Goal: Task Accomplishment & Management: Manage account settings

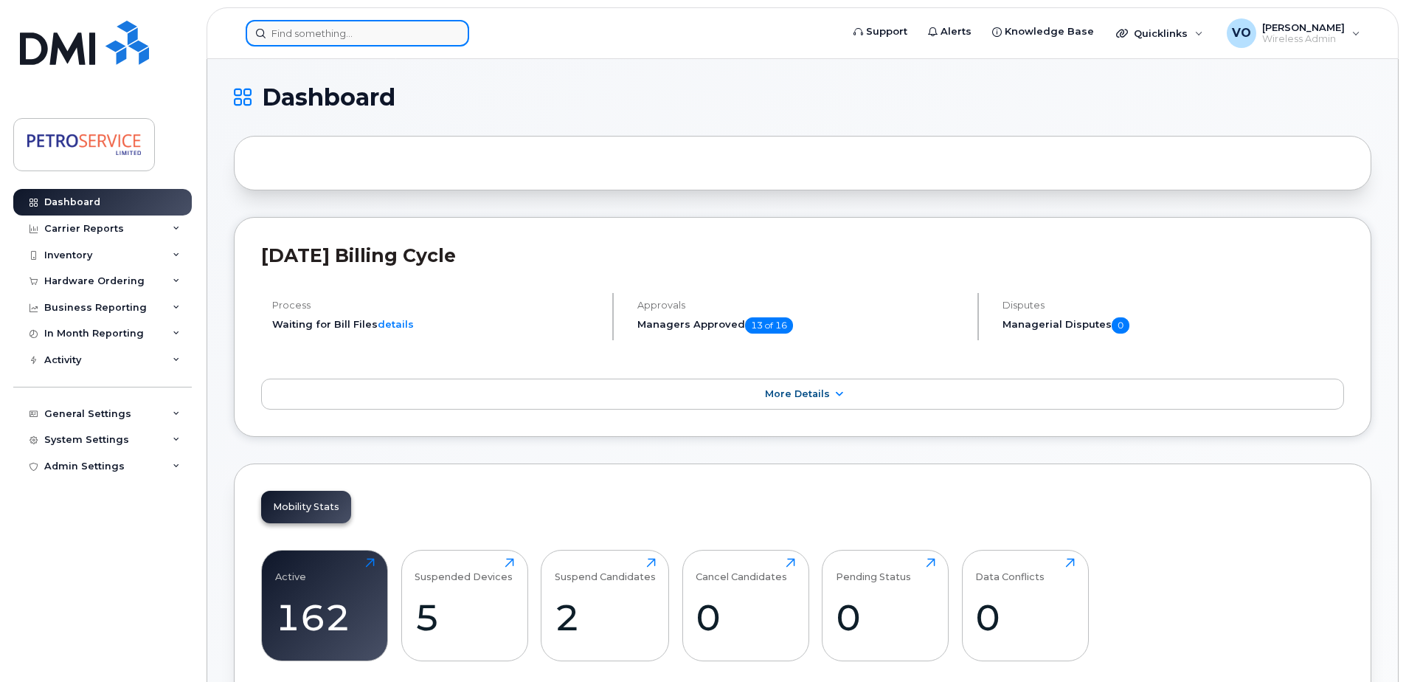
click at [285, 30] on input at bounding box center [358, 33] width 224 height 27
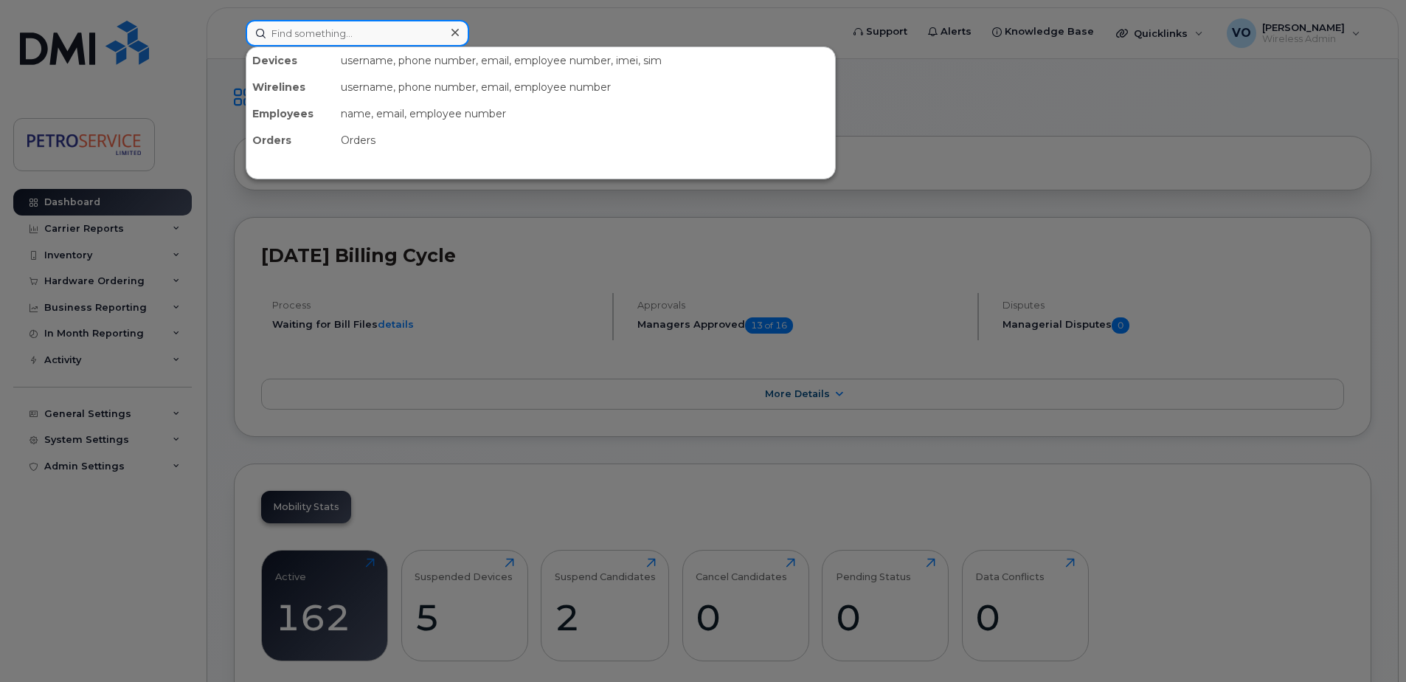
paste input "306-220-2140"
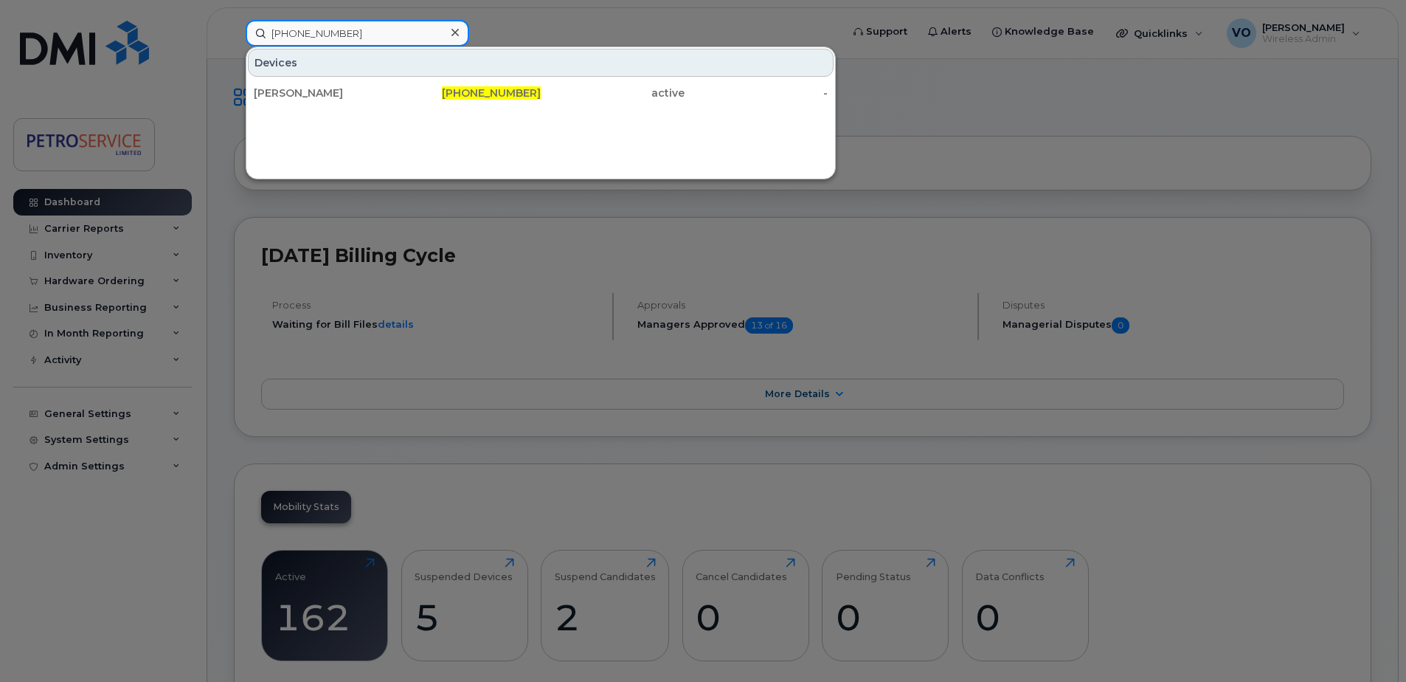
type input "306-220-2140"
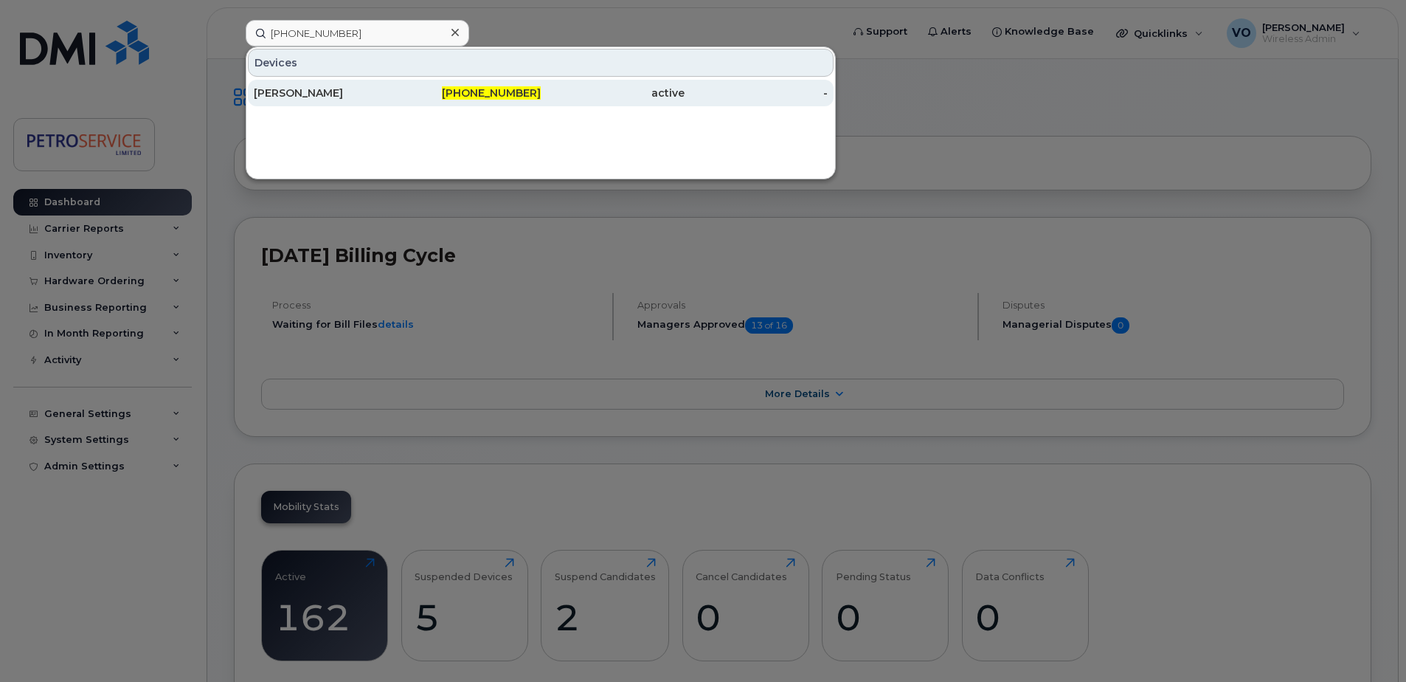
click at [432, 97] on div "306-220-2140" at bounding box center [470, 93] width 144 height 15
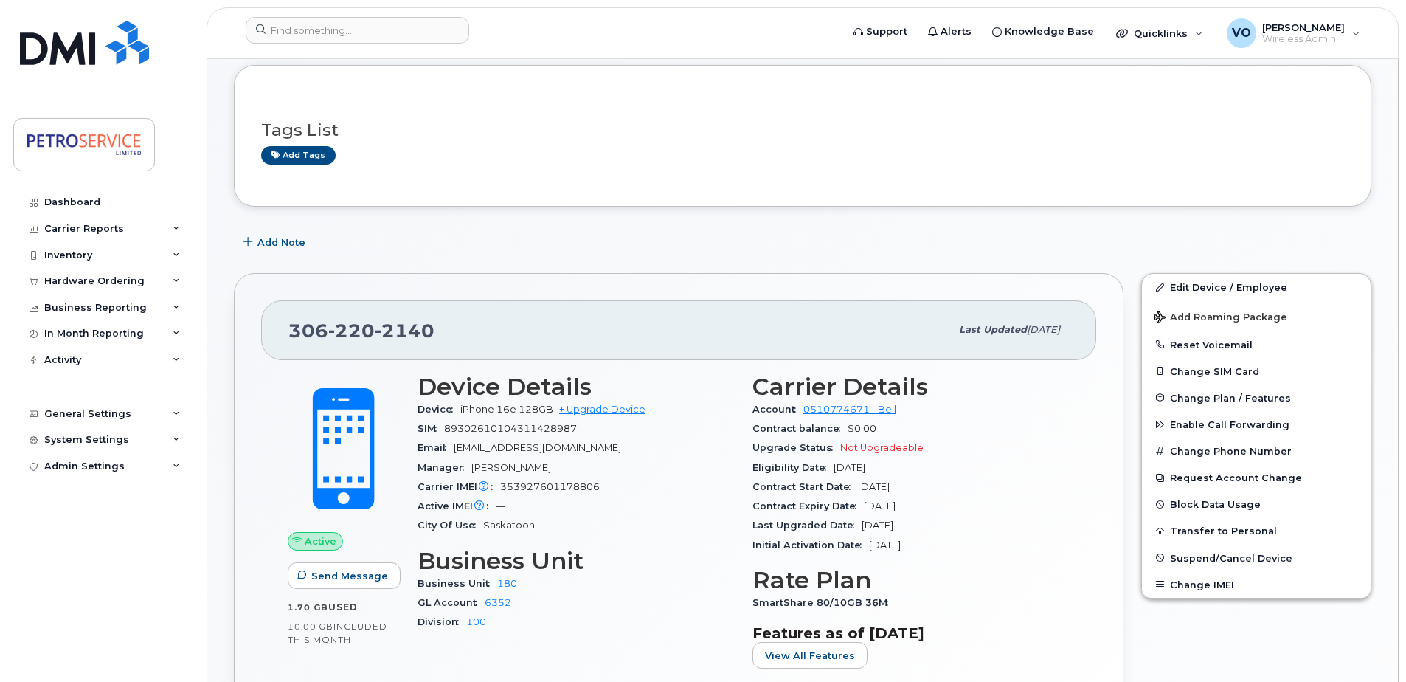
scroll to position [74, 0]
drag, startPoint x: 600, startPoint y: 489, endPoint x: 502, endPoint y: 491, distance: 97.4
click at [502, 491] on div "Carrier IMEI Carrier IMEI is reported during the last billing cycle or change o…" at bounding box center [576, 486] width 317 height 19
copy span "353927601178806"
click at [1217, 285] on link "Edit Device / Employee" at bounding box center [1256, 286] width 229 height 27
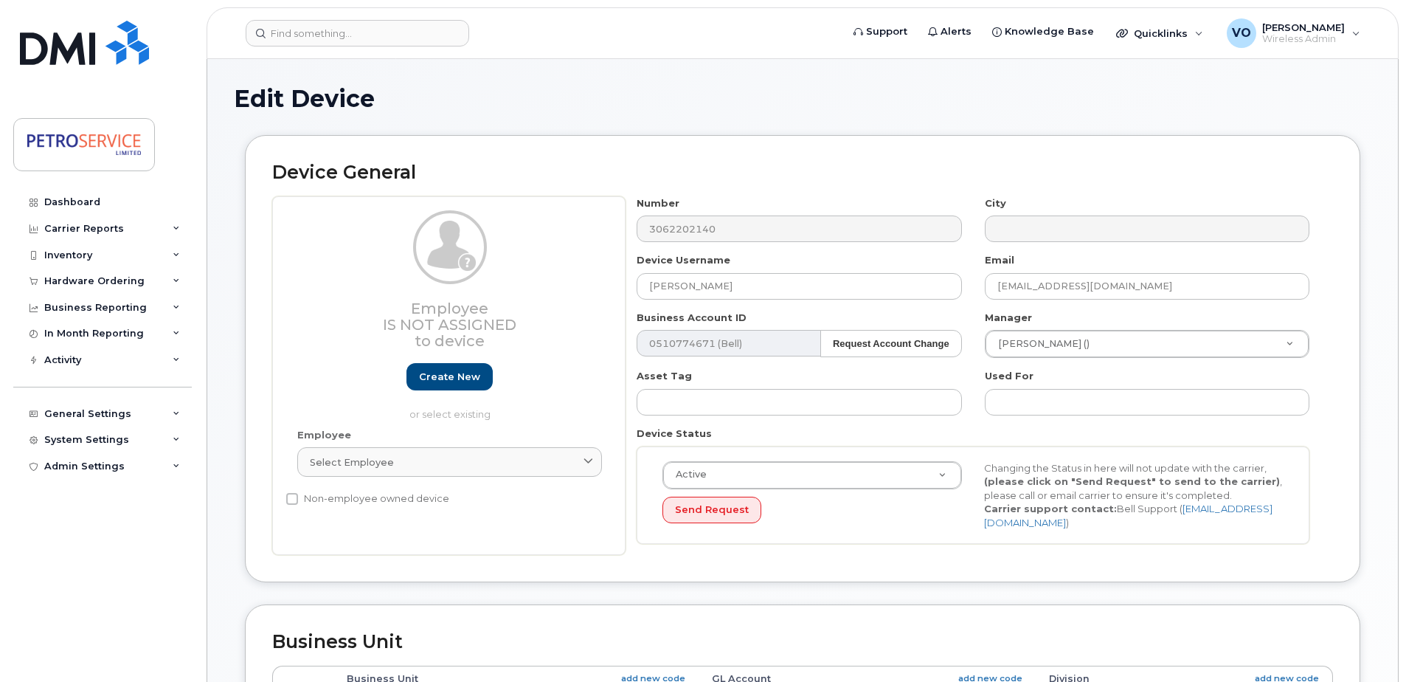
select select "4468790"
select select "4468803"
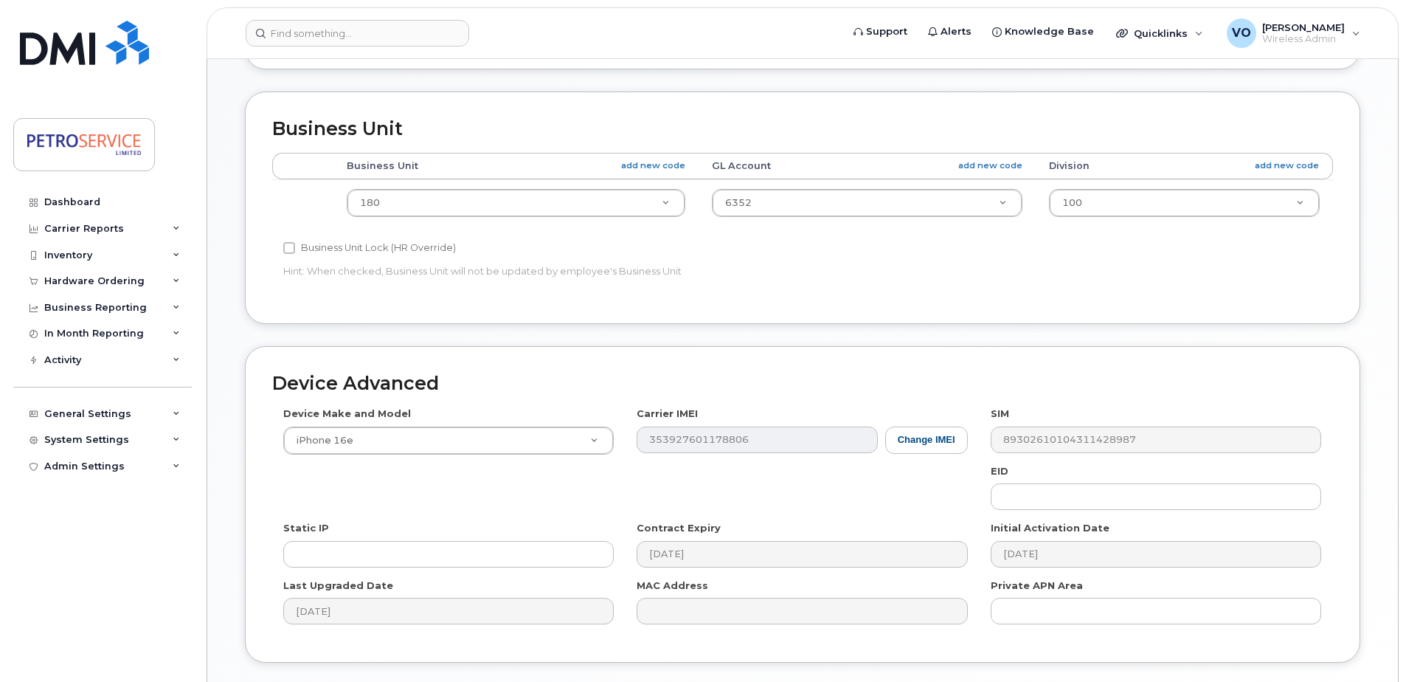
scroll to position [516, 0]
click at [921, 441] on button "Change IMEI" at bounding box center [926, 436] width 83 height 27
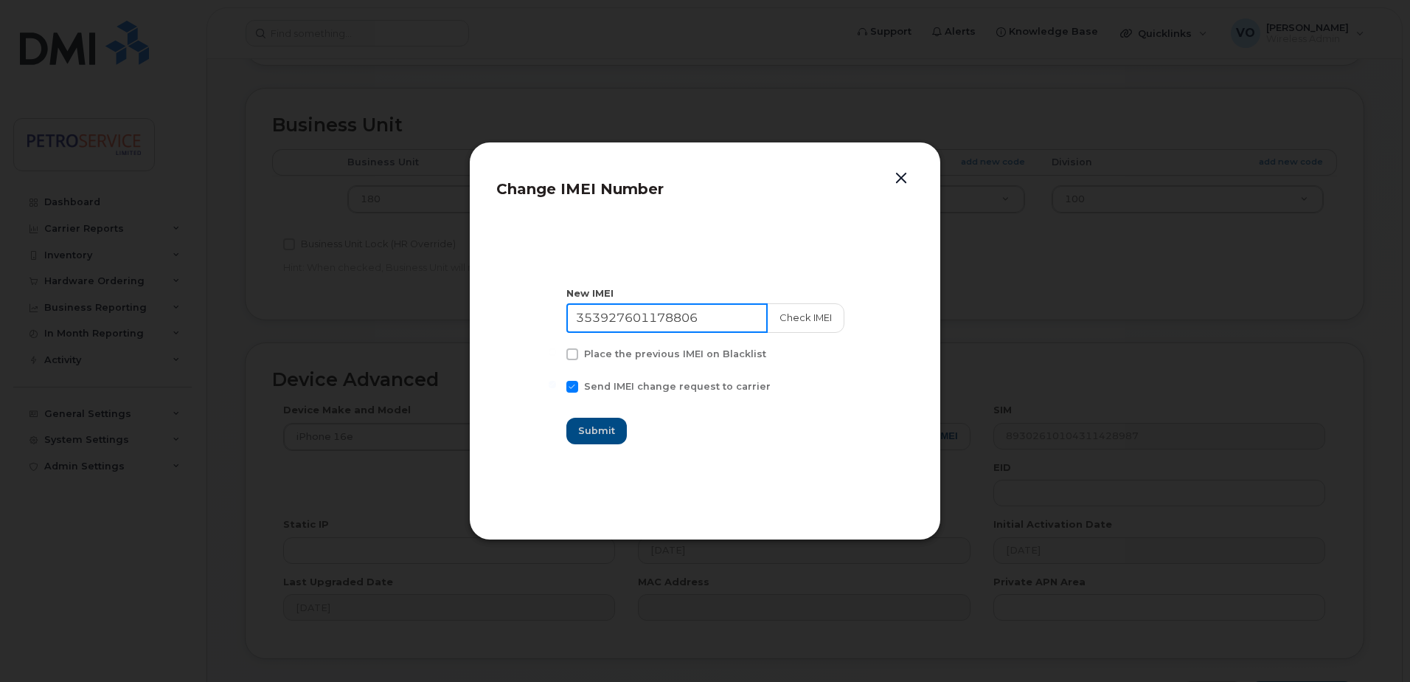
drag, startPoint x: 712, startPoint y: 319, endPoint x: 429, endPoint y: 315, distance: 283.3
click at [429, 315] on div "Change IMEI Number New IMEI 353927601178806 Check IMEI Place the previous IMEI …" at bounding box center [705, 341] width 1410 height 682
paste input "1386341770327"
type input "351386341770327"
click at [792, 322] on button "Check IMEI" at bounding box center [804, 318] width 77 height 30
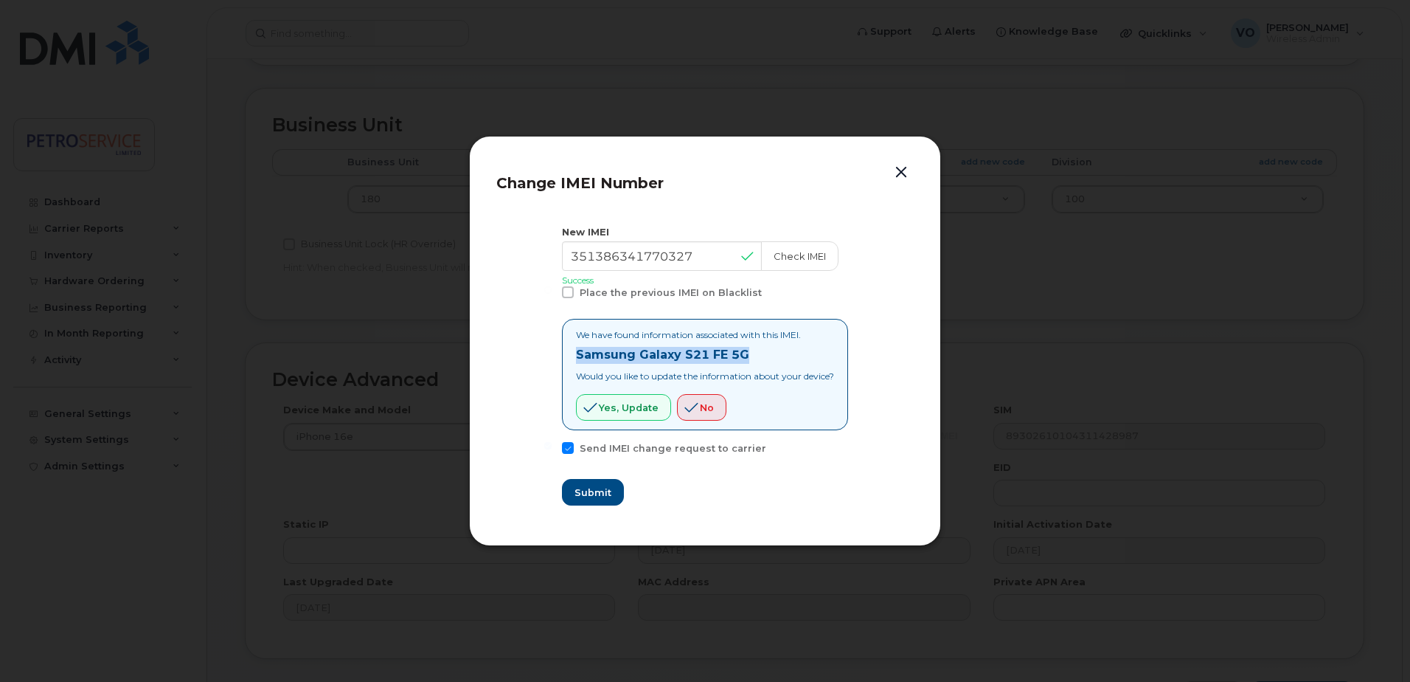
drag, startPoint x: 772, startPoint y: 357, endPoint x: 565, endPoint y: 358, distance: 207.3
click at [565, 358] on div "We have found information associated with this IMEI. Samsung Galaxy S21 FE 5G W…" at bounding box center [705, 374] width 286 height 111
copy strong "Samsung Galaxy S21 FE 5G"
click at [612, 408] on span "Yes, update" at bounding box center [629, 408] width 60 height 14
click at [580, 496] on span "Submit" at bounding box center [592, 492] width 37 height 14
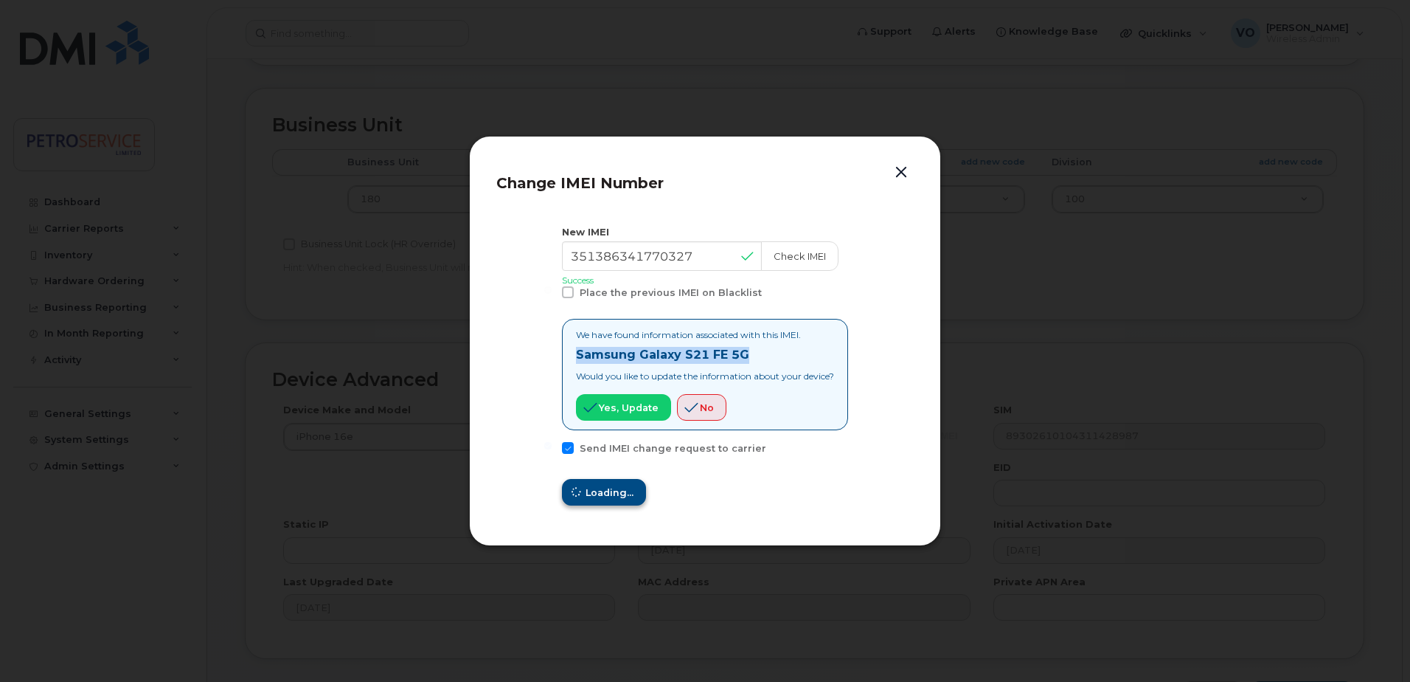
type input "351386341770327"
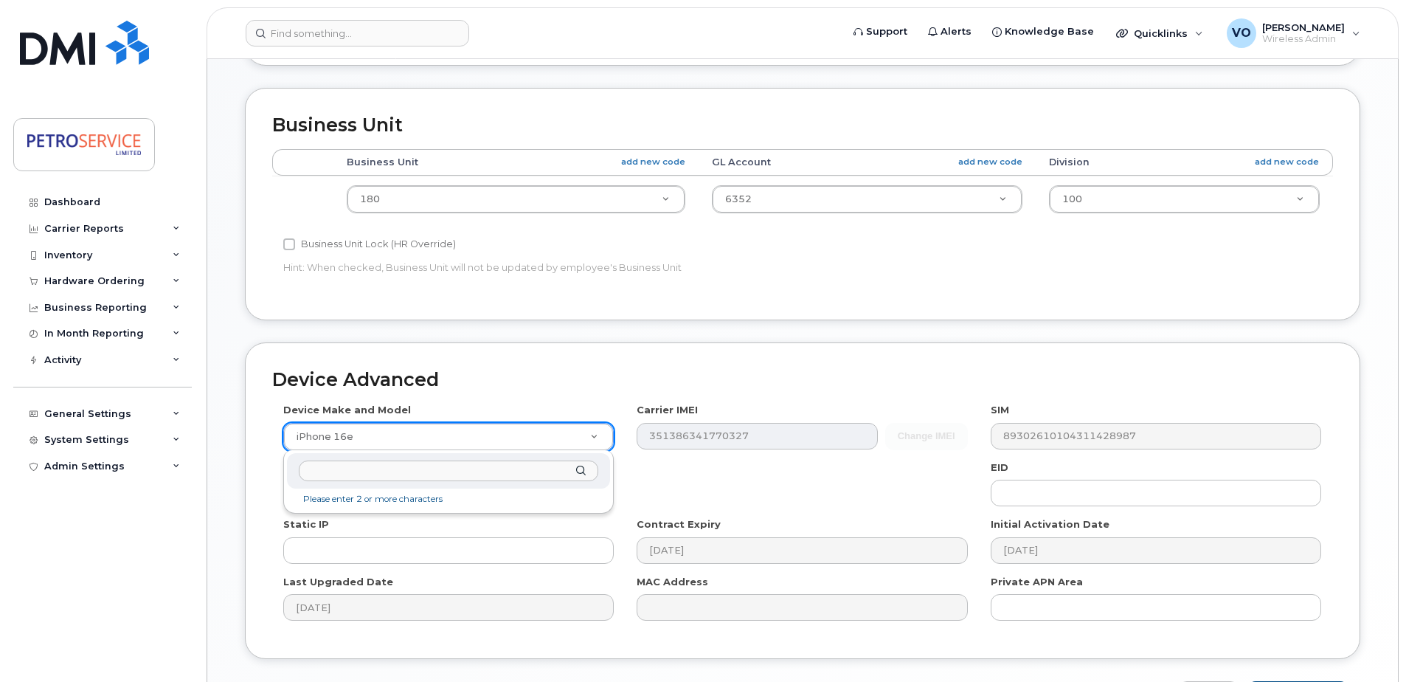
click at [396, 474] on input "text" at bounding box center [448, 470] width 299 height 21
type input "Samsung Galaxy S21 FE 5G"
select select "2676"
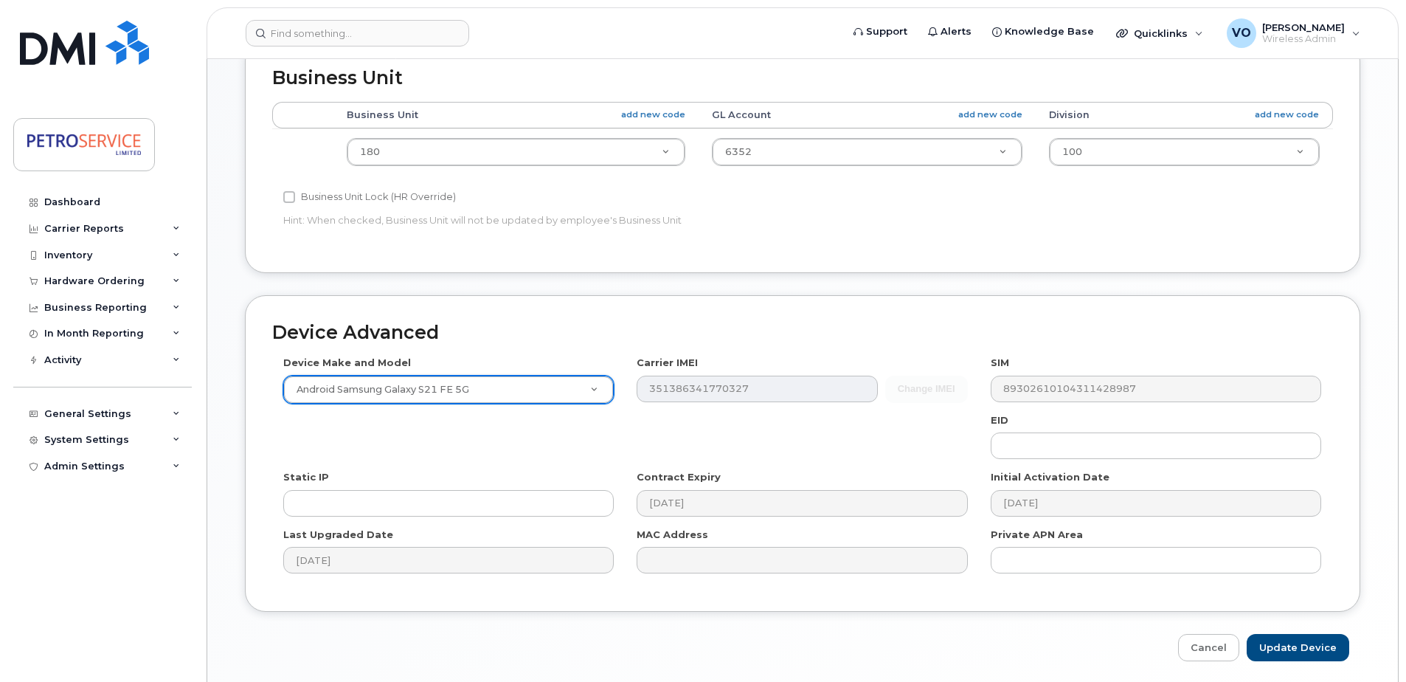
scroll to position [617, 0]
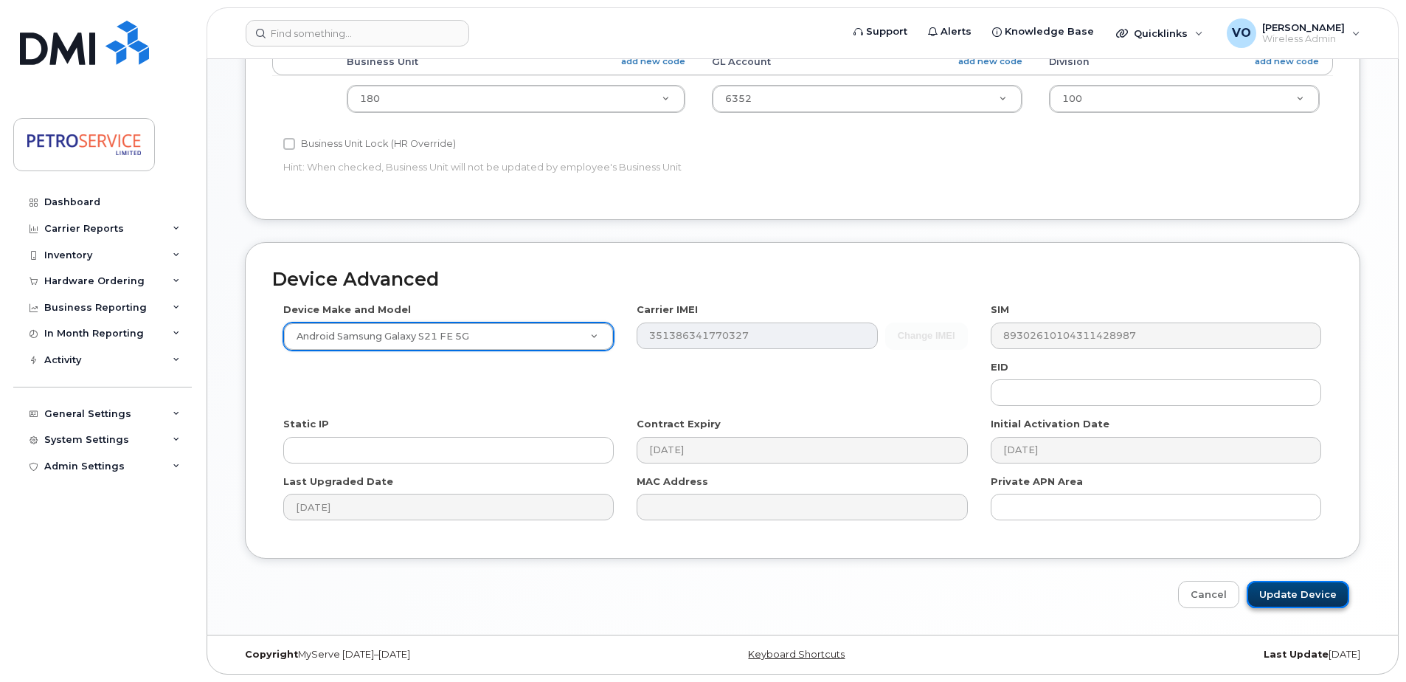
click at [1303, 589] on input "Update Device" at bounding box center [1298, 594] width 103 height 27
type input "Saving..."
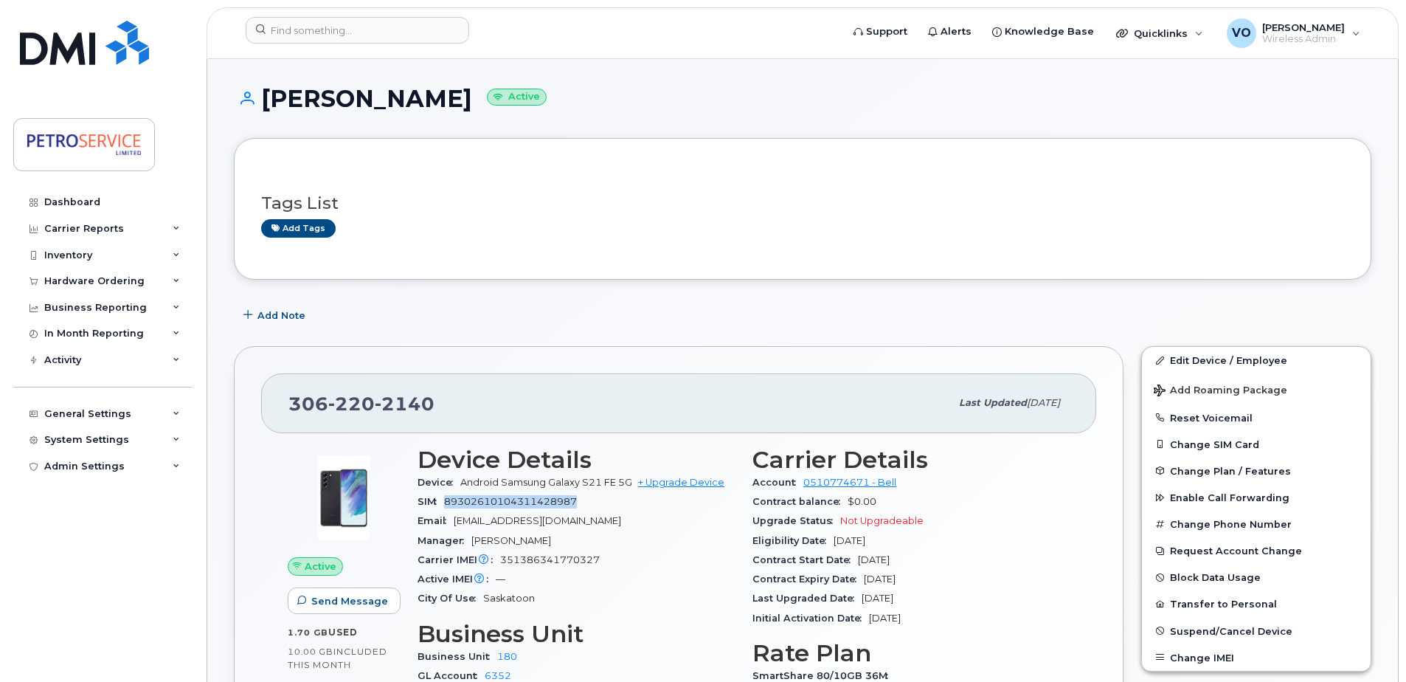
drag, startPoint x: 581, startPoint y: 499, endPoint x: 444, endPoint y: 498, distance: 137.2
click at [444, 498] on div "SIM [TECHNICAL_ID]" at bounding box center [576, 501] width 317 height 19
copy span "89302610104311428987"
